Goal: Task Accomplishment & Management: Manage account settings

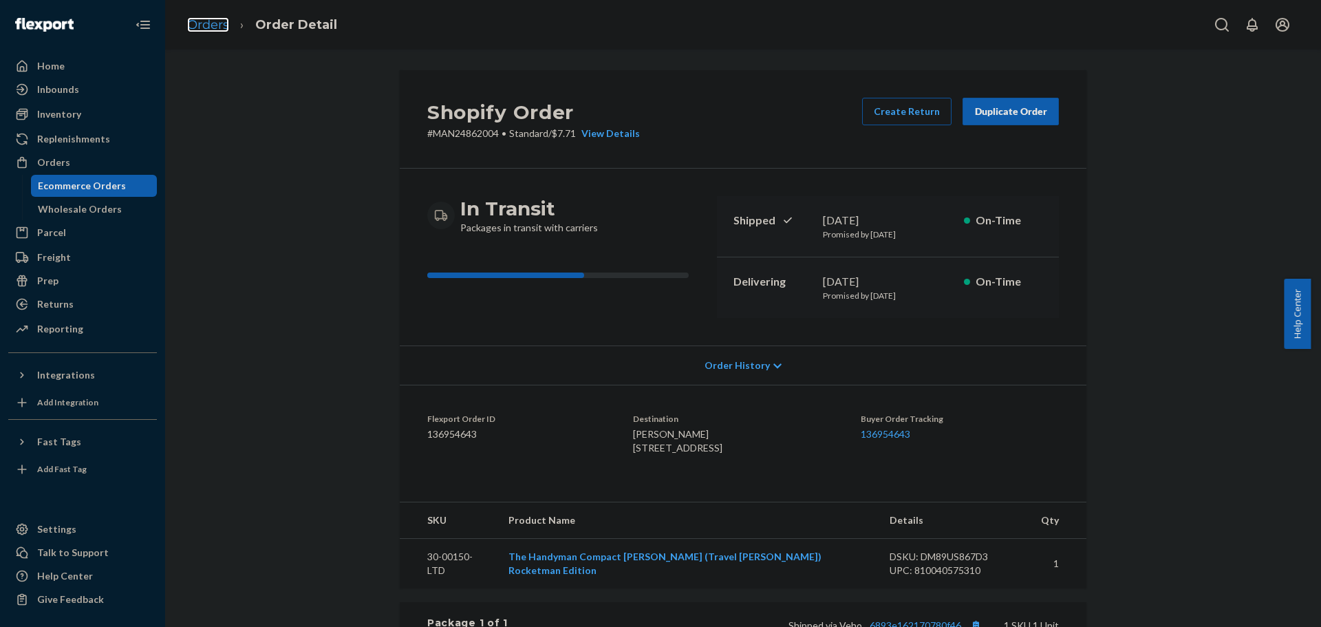
click at [204, 28] on link "Orders" at bounding box center [208, 24] width 42 height 15
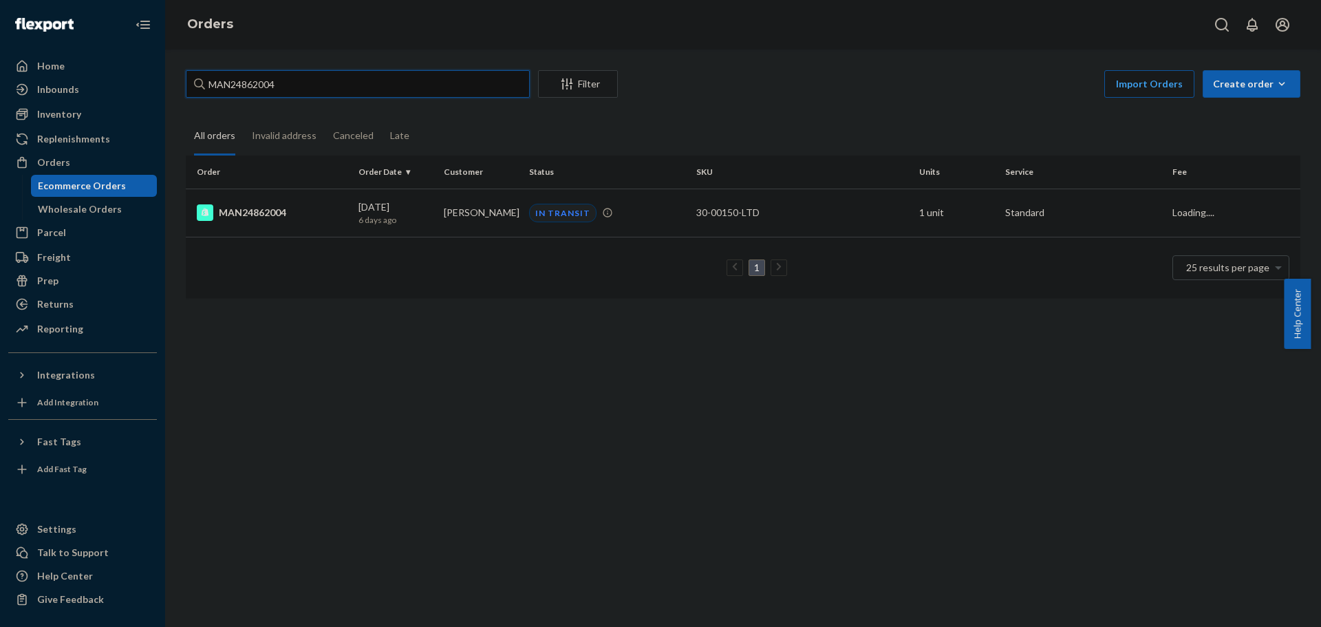
click at [451, 88] on input "MAN24862004" at bounding box center [358, 84] width 344 height 28
paste input "84571"
type input "MAN24884571"
click at [224, 210] on div "MAN24884571" at bounding box center [272, 212] width 151 height 17
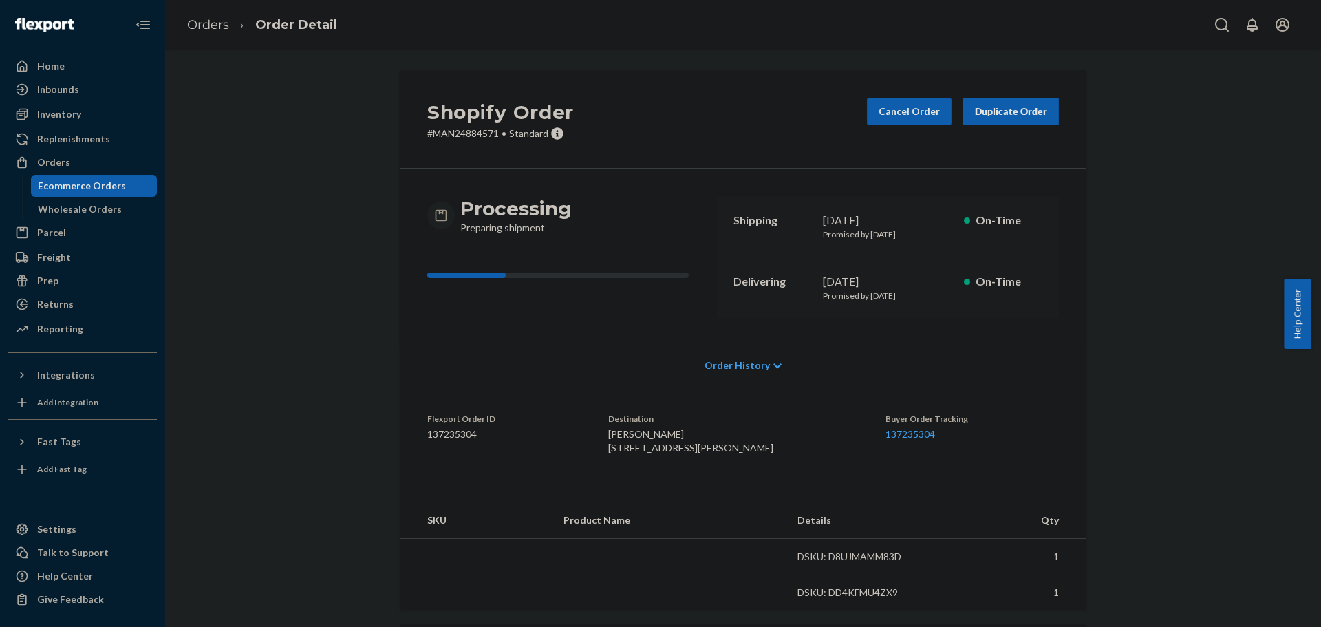
click at [265, 354] on div "Shopify Order # MAN24884571 • Standard Cancel Order Duplicate Order Processing …" at bounding box center [742, 491] width 1135 height 843
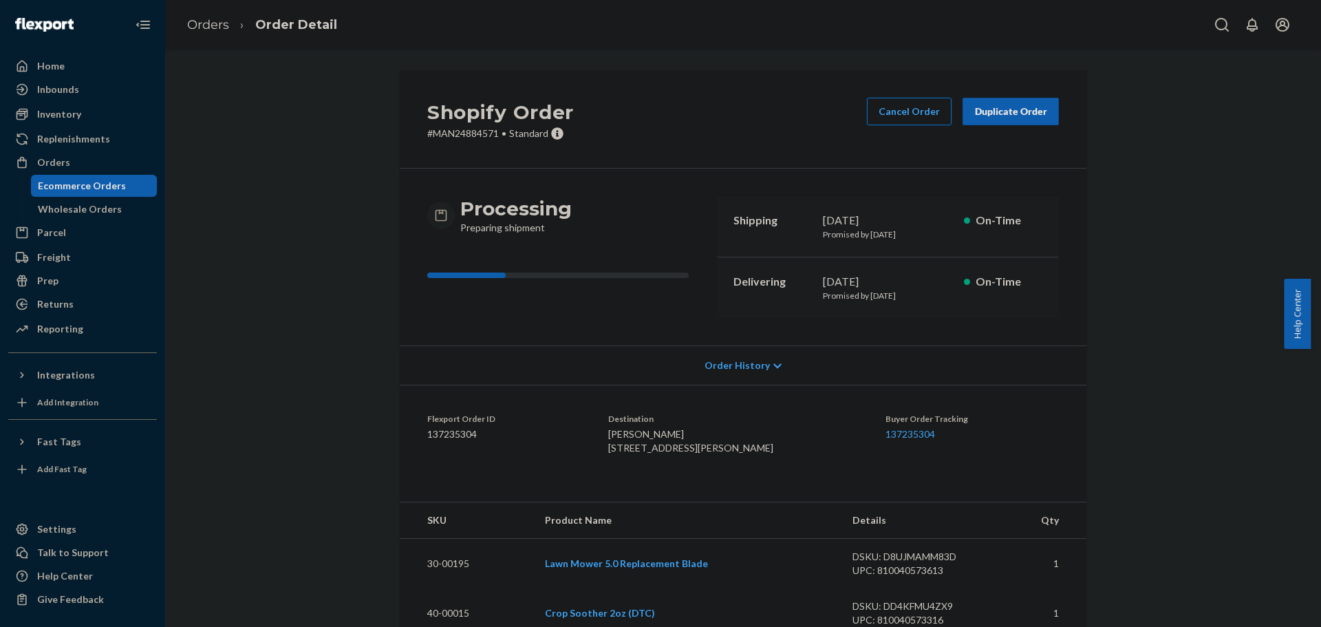
click at [887, 108] on button "Cancel Order" at bounding box center [909, 112] width 85 height 28
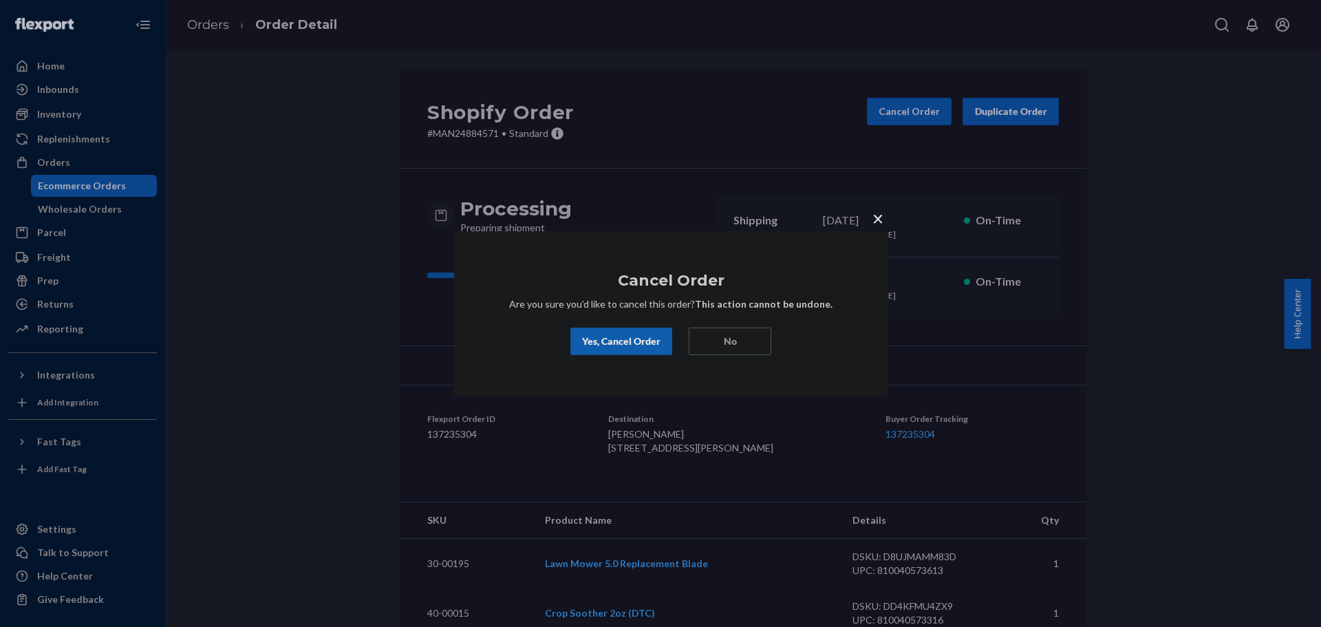
click at [637, 336] on div "Yes, Cancel Order" at bounding box center [621, 341] width 78 height 14
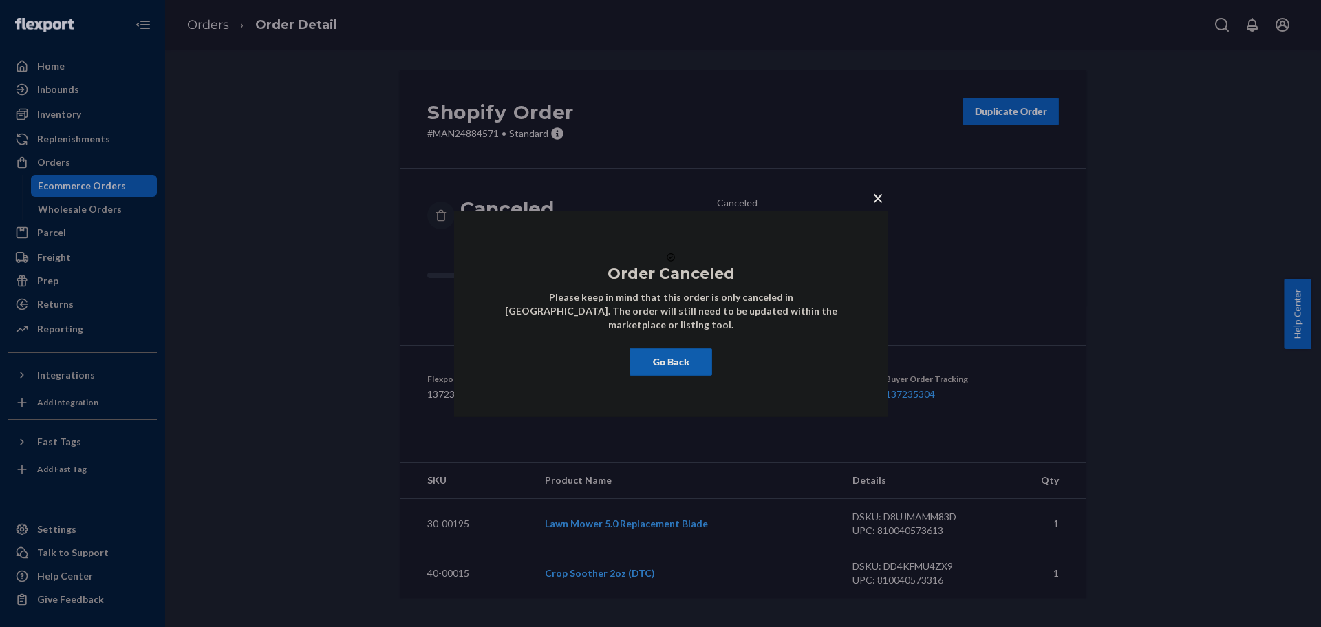
click at [876, 188] on span "×" at bounding box center [877, 196] width 11 height 23
